Goal: Complete application form

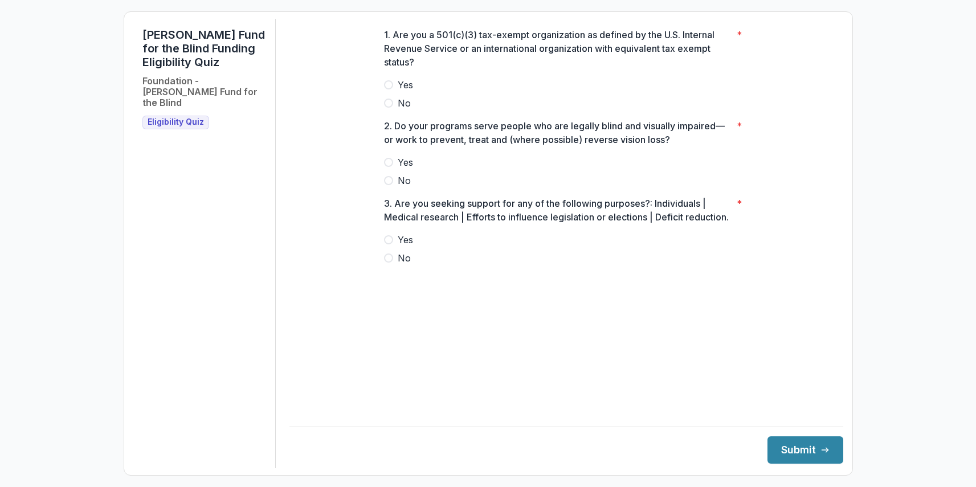
click at [389, 108] on span at bounding box center [388, 103] width 9 height 9
click at [389, 185] on span at bounding box center [388, 180] width 9 height 9
click at [390, 263] on span at bounding box center [388, 257] width 9 height 9
click at [389, 244] on span at bounding box center [388, 239] width 9 height 9
click at [781, 448] on button "Submit" at bounding box center [805, 449] width 76 height 27
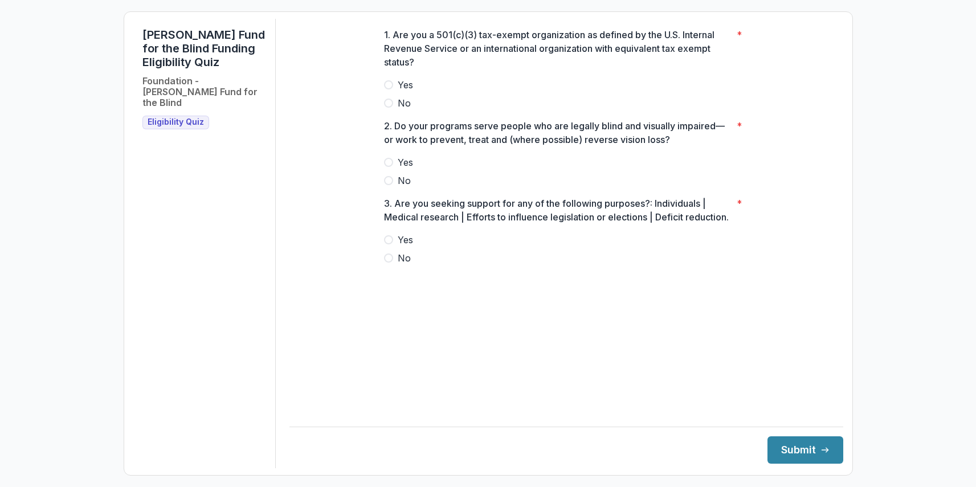
click at [392, 108] on span at bounding box center [388, 103] width 9 height 9
click at [392, 168] on label "Yes" at bounding box center [566, 163] width 365 height 14
click at [392, 263] on span at bounding box center [388, 257] width 9 height 9
click at [799, 449] on button "Submit" at bounding box center [805, 449] width 76 height 27
